Goal: Task Accomplishment & Management: Manage account settings

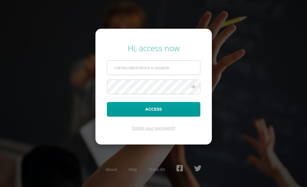
click at [143, 65] on input "text" at bounding box center [153, 68] width 93 height 14
type input "[EMAIL_ADDRESS][DOMAIN_NAME]"
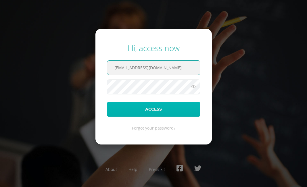
click at [150, 107] on button "Access" at bounding box center [153, 109] width 93 height 15
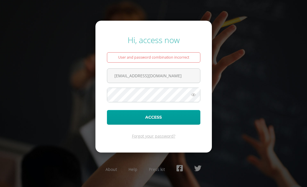
click at [192, 95] on icon at bounding box center [193, 94] width 7 height 7
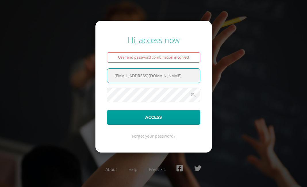
click at [146, 78] on input "[EMAIL_ADDRESS][DOMAIN_NAME]" at bounding box center [153, 76] width 93 height 14
type input "mateolabbe14@colegioselshaddai.edu.gt"
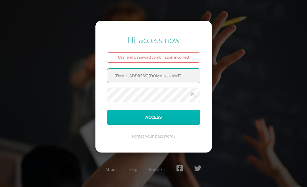
click at [157, 119] on button "Access" at bounding box center [153, 117] width 93 height 15
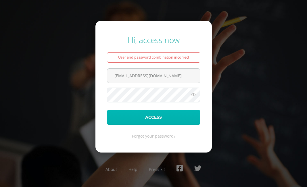
click at [153, 116] on button "Access" at bounding box center [153, 117] width 93 height 15
